Goal: Complete application form

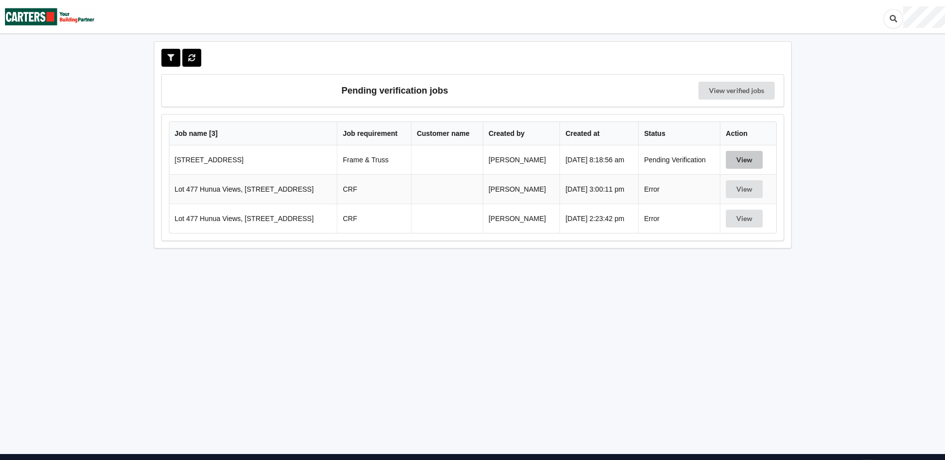
click at [751, 157] on button "View" at bounding box center [744, 160] width 37 height 18
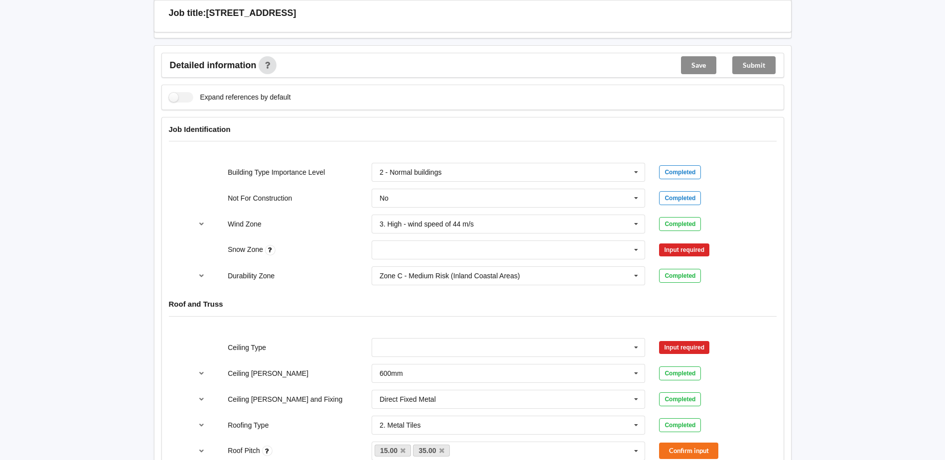
scroll to position [398, 0]
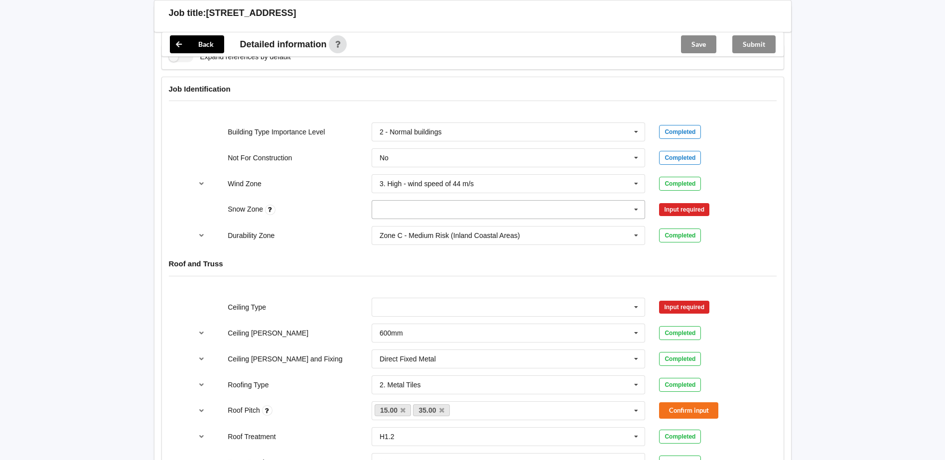
click at [640, 207] on icon at bounding box center [636, 210] width 15 height 18
click at [394, 230] on div "N0" at bounding box center [508, 228] width 273 height 18
click at [685, 213] on button "Confirm input" at bounding box center [688, 210] width 59 height 16
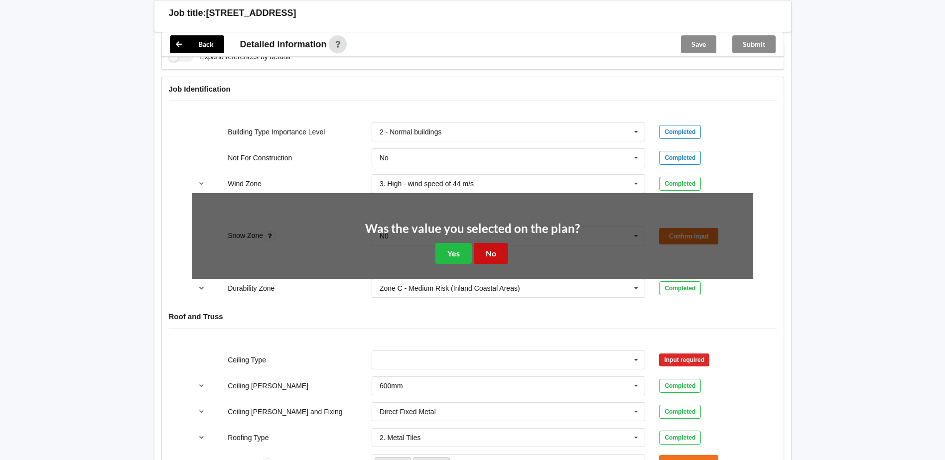
click at [490, 247] on button "No" at bounding box center [491, 253] width 34 height 20
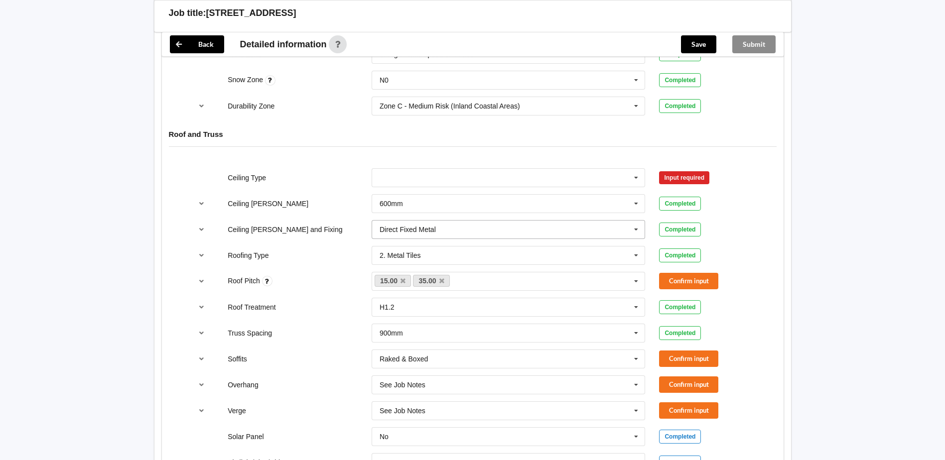
scroll to position [548, 0]
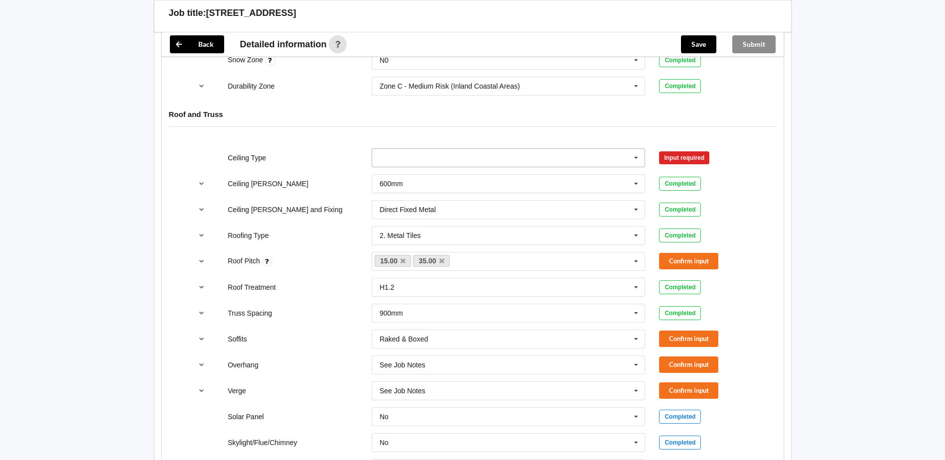
click at [634, 156] on icon at bounding box center [636, 158] width 15 height 18
click at [401, 233] on span "13mm Gib" at bounding box center [396, 232] width 32 height 8
click at [713, 156] on button "Confirm input" at bounding box center [688, 157] width 59 height 16
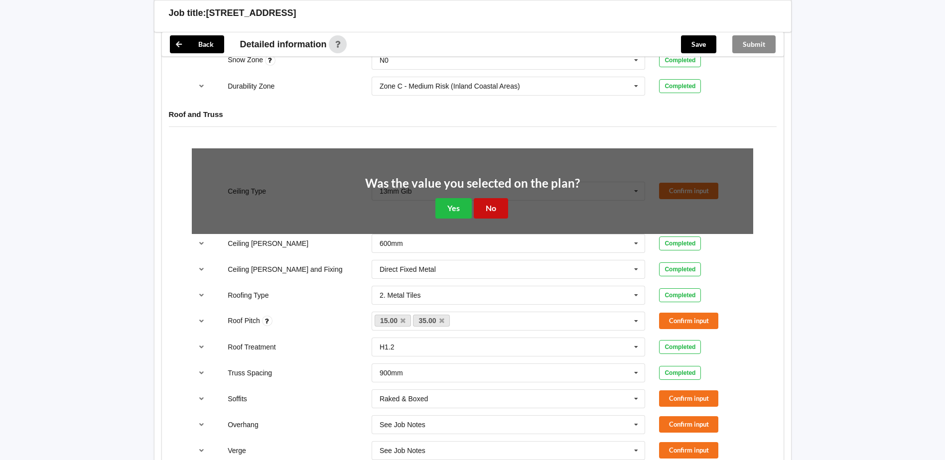
click at [496, 204] on button "No" at bounding box center [491, 208] width 34 height 20
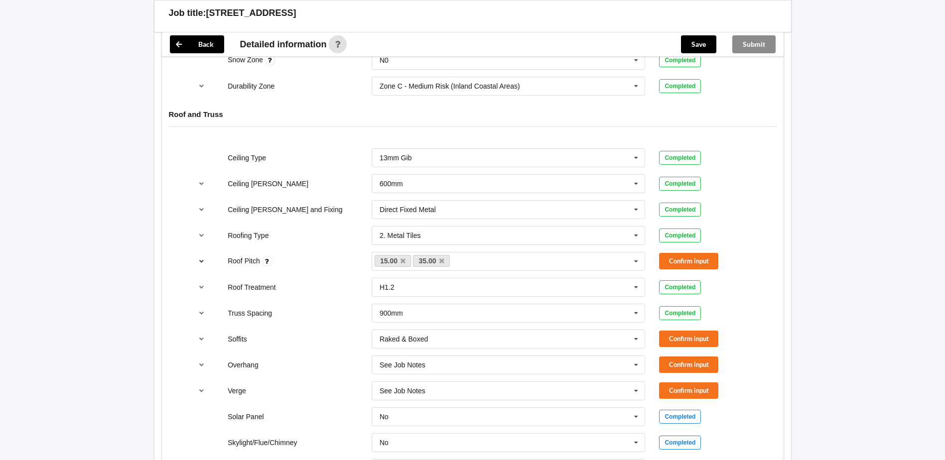
click at [197, 262] on icon "reference-toggle" at bounding box center [201, 261] width 8 height 6
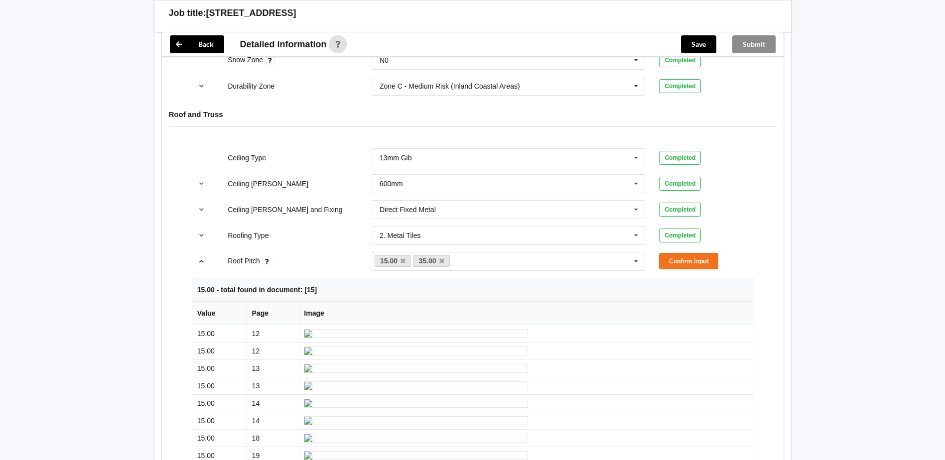
click at [202, 260] on icon "reference-toggle" at bounding box center [201, 261] width 8 height 6
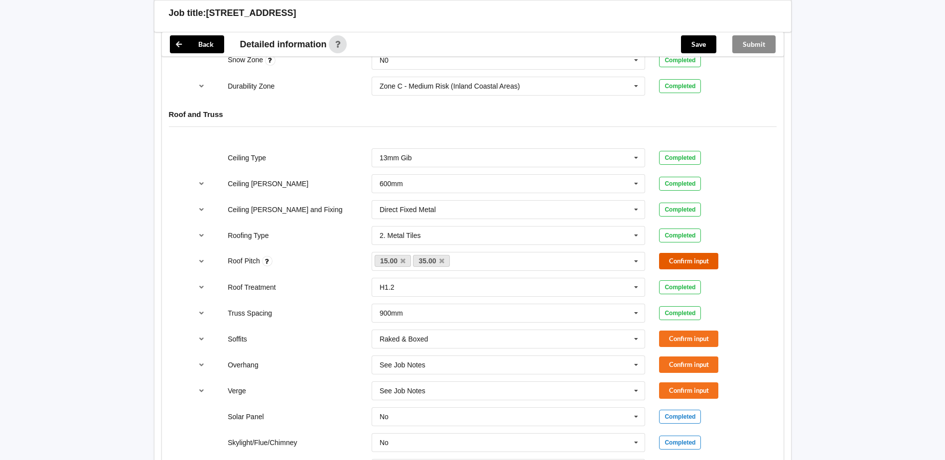
click at [686, 264] on button "Confirm input" at bounding box center [688, 261] width 59 height 16
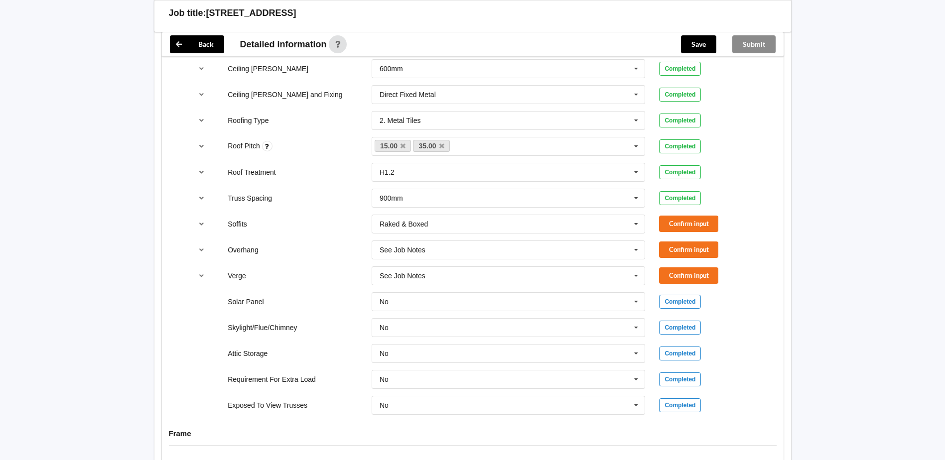
scroll to position [697, 0]
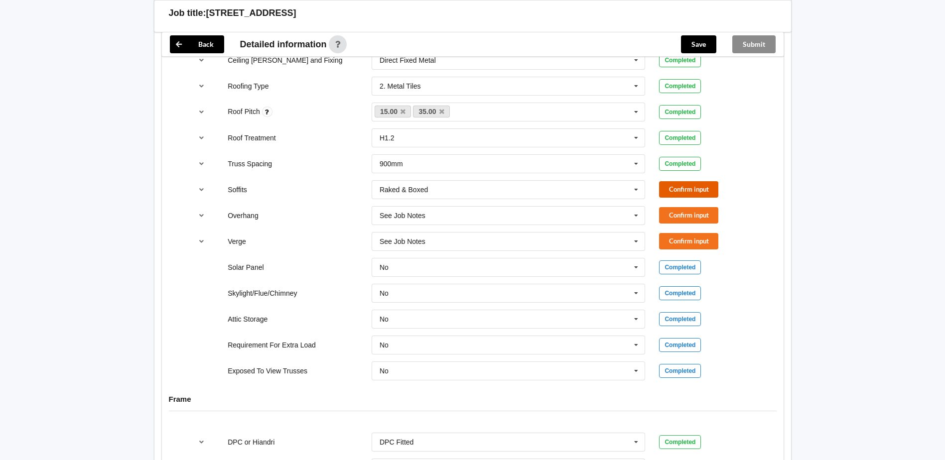
click at [699, 192] on button "Confirm input" at bounding box center [688, 189] width 59 height 16
click at [694, 219] on button "Confirm input" at bounding box center [688, 215] width 59 height 16
click at [709, 242] on button "Confirm input" at bounding box center [688, 241] width 59 height 16
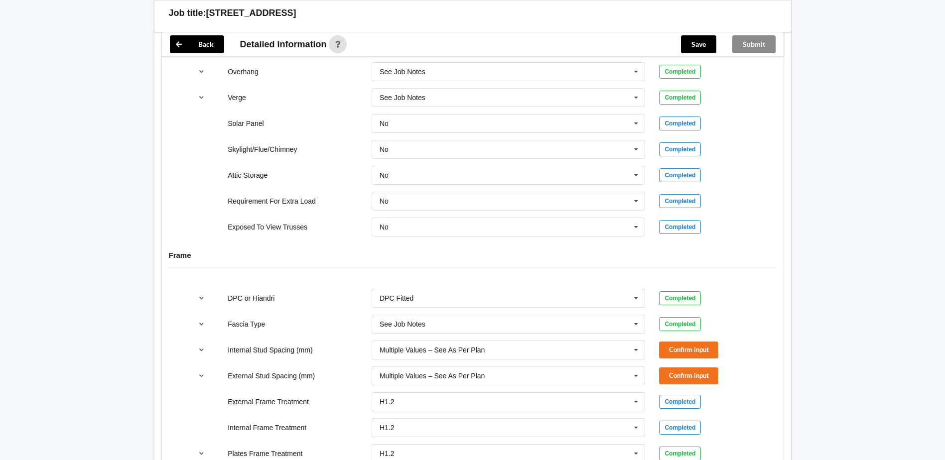
scroll to position [897, 0]
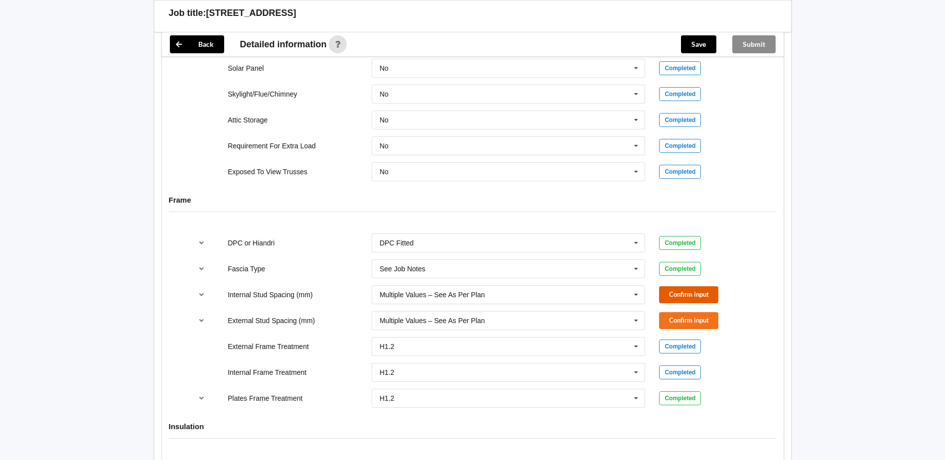
click at [714, 297] on button "Confirm input" at bounding box center [688, 294] width 59 height 16
click at [708, 318] on button "Confirm input" at bounding box center [688, 320] width 59 height 16
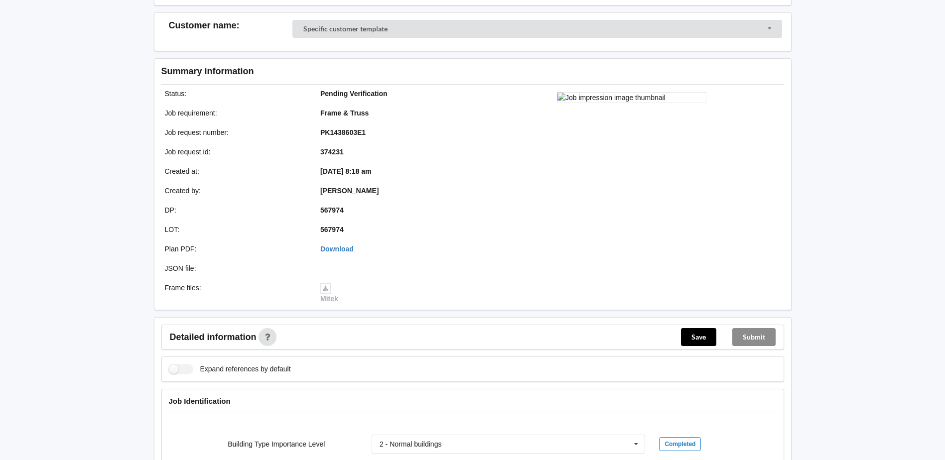
scroll to position [100, 0]
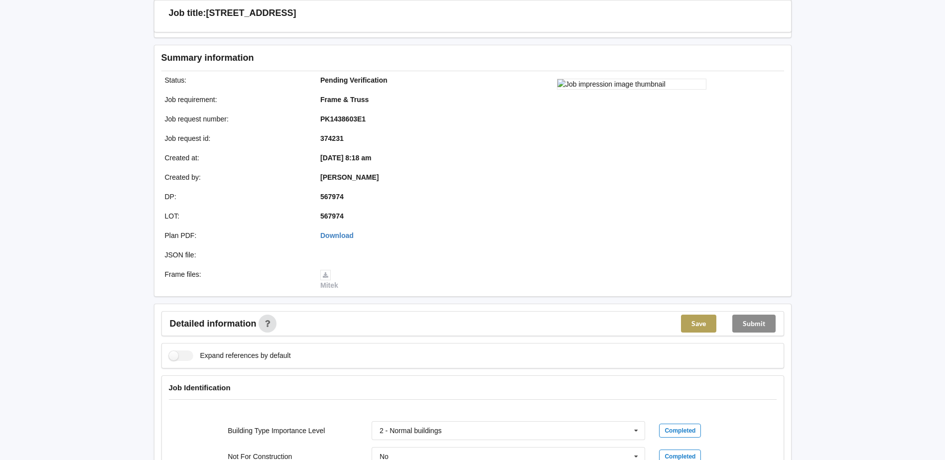
click at [700, 327] on button "Save" at bounding box center [698, 324] width 35 height 18
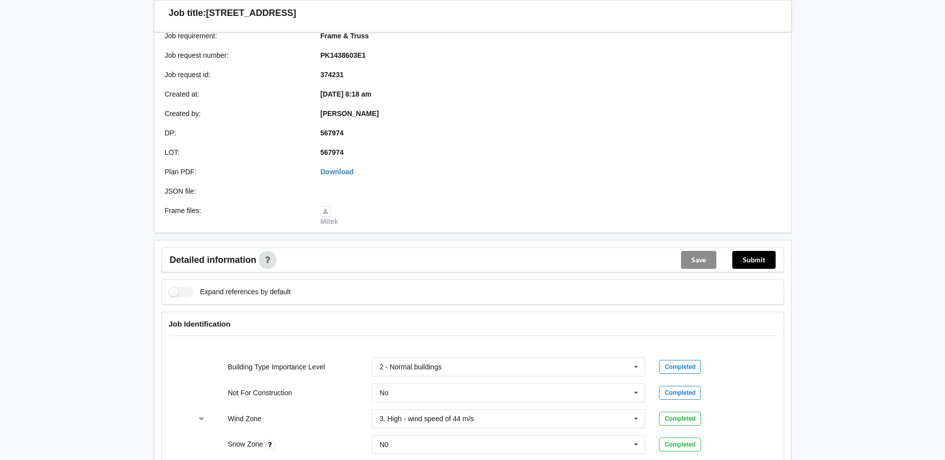
scroll to position [112, 0]
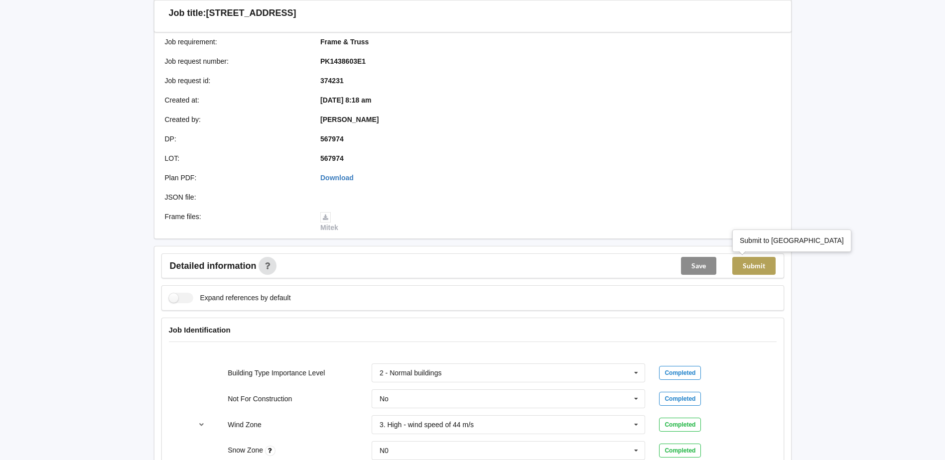
click at [762, 269] on button "Submit" at bounding box center [753, 266] width 43 height 18
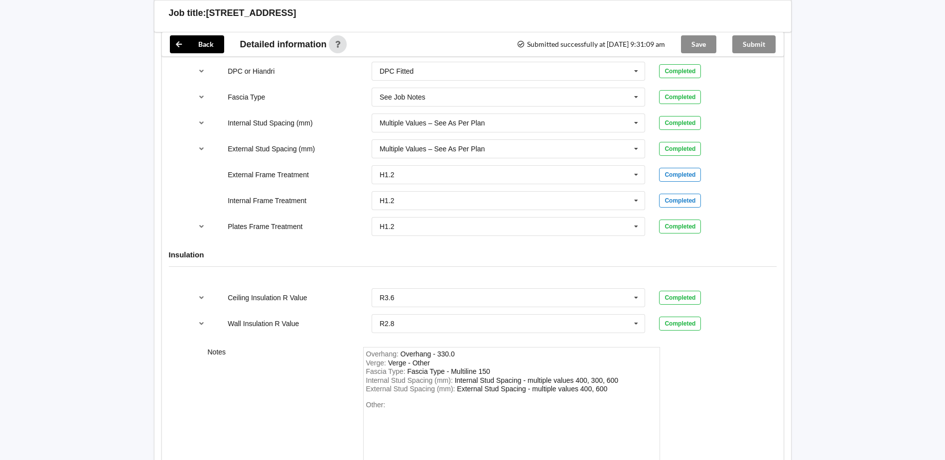
scroll to position [1108, 0]
